Goal: Information Seeking & Learning: Learn about a topic

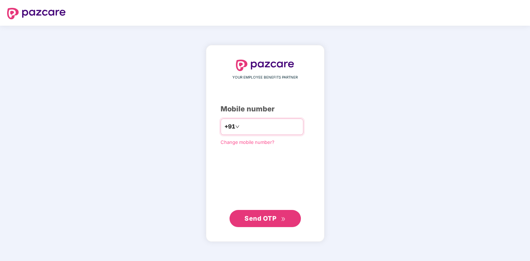
click at [241, 125] on input "number" at bounding box center [270, 126] width 58 height 11
type input "**********"
drag, startPoint x: 251, startPoint y: 216, endPoint x: 248, endPoint y: 211, distance: 6.4
click at [251, 216] on span "Send OTP" at bounding box center [260, 217] width 32 height 7
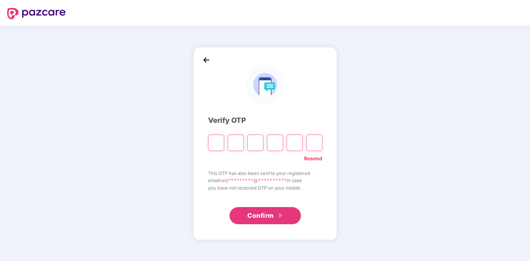
click at [216, 142] on input "Please enter verification code. Digit 1" at bounding box center [216, 142] width 16 height 16
type input "*"
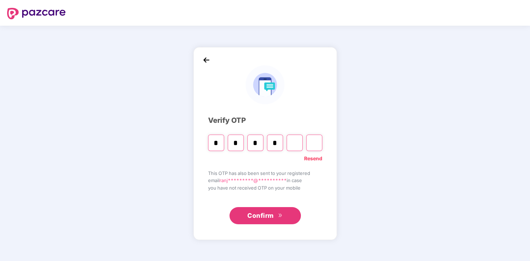
type input "*"
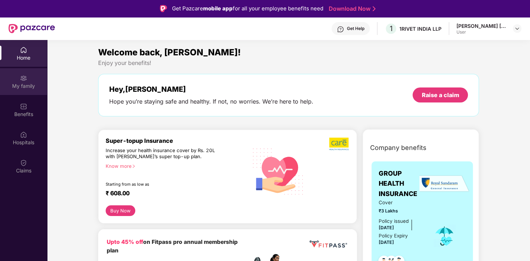
click at [38, 85] on div "My family" at bounding box center [23, 85] width 47 height 7
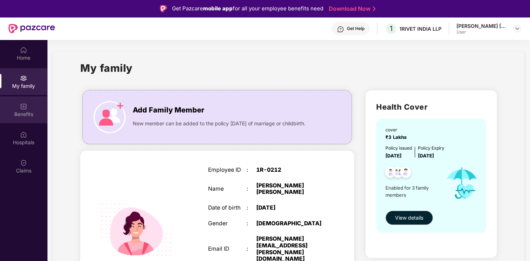
click at [29, 105] on div "Benefits" at bounding box center [23, 109] width 47 height 27
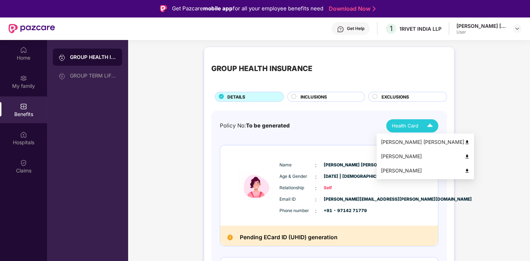
click at [402, 122] on span "Health Card" at bounding box center [405, 125] width 26 height 7
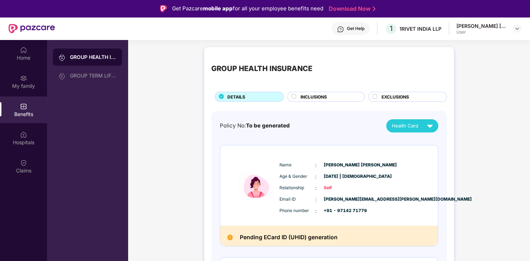
click at [99, 78] on div "GROUP TERM LIFE INSURANCE" at bounding box center [93, 76] width 46 height 6
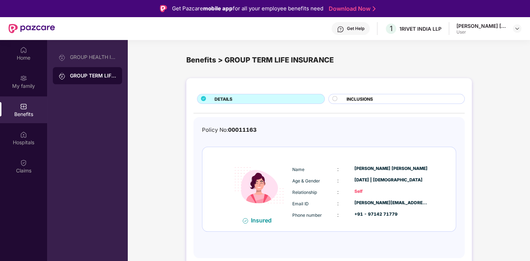
scroll to position [40, 0]
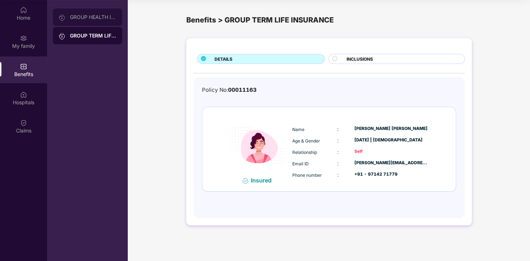
click at [107, 19] on div "GROUP HEALTH INSURANCE" at bounding box center [93, 17] width 46 height 6
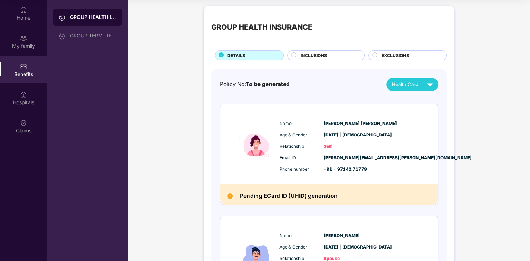
scroll to position [1, 0]
click at [24, 41] on img at bounding box center [23, 38] width 7 height 7
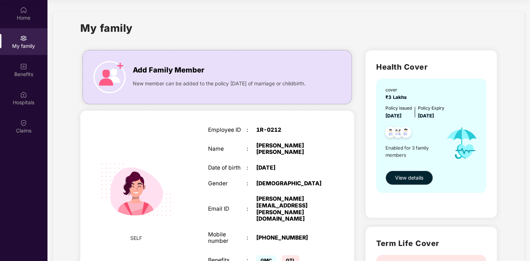
scroll to position [63, 0]
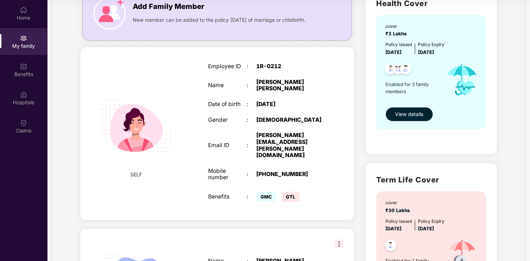
click at [401, 117] on span "View details" at bounding box center [409, 114] width 28 height 8
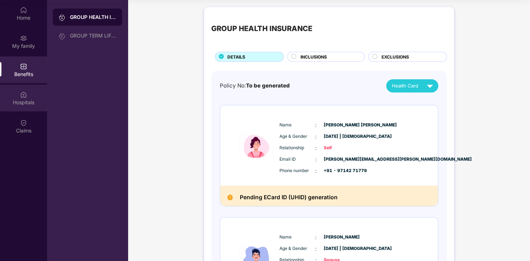
click at [15, 94] on div "Hospitals" at bounding box center [23, 98] width 47 height 27
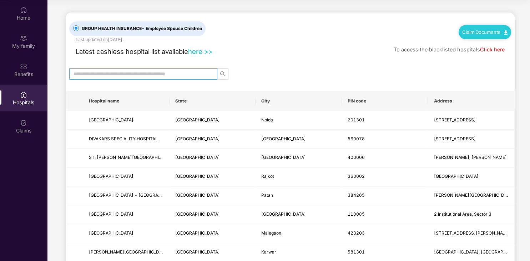
click at [198, 69] on span at bounding box center [143, 73] width 148 height 11
type input "******"
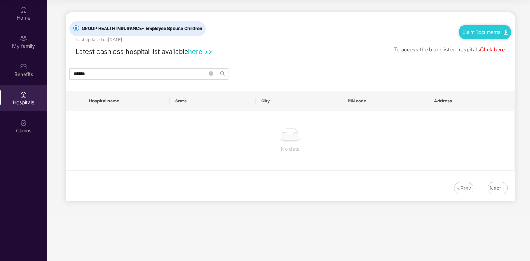
click at [197, 53] on link "here >>" at bounding box center [200, 51] width 25 height 8
